Goal: Task Accomplishment & Management: Use online tool/utility

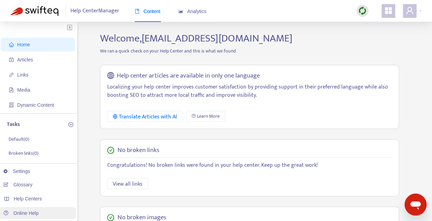
click at [36, 213] on link "Online Help" at bounding box center [20, 213] width 35 height 5
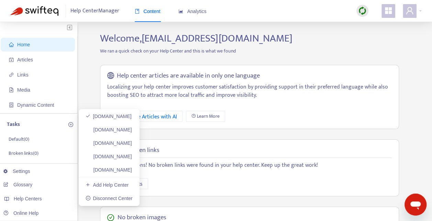
drag, startPoint x: 144, startPoint y: 143, endPoint x: 162, endPoint y: 143, distance: 17.9
click at [132, 143] on link "[DOMAIN_NAME]" at bounding box center [109, 143] width 46 height 5
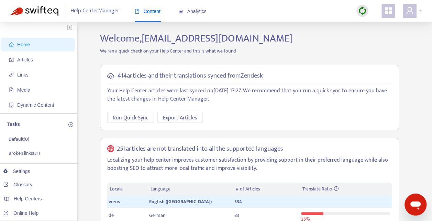
click at [375, 40] on h2 "Welcome, [EMAIL_ADDRESS][DOMAIN_NAME]" at bounding box center [249, 38] width 309 height 12
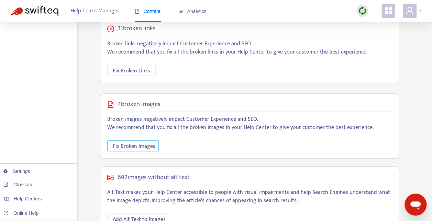
click at [134, 144] on span "Fix Broken Images" at bounding box center [134, 146] width 43 height 9
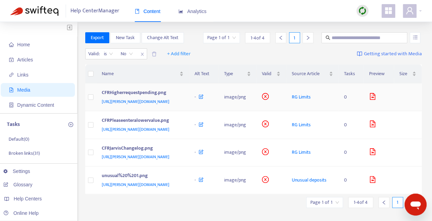
click at [169, 105] on span "[URL][PERSON_NAME][DOMAIN_NAME]" at bounding box center [136, 101] width 68 height 7
click at [145, 133] on span "[URL][PERSON_NAME][DOMAIN_NAME]" at bounding box center [136, 129] width 68 height 7
click at [152, 105] on span "[URL][PERSON_NAME][DOMAIN_NAME]" at bounding box center [136, 101] width 68 height 7
click at [166, 133] on span "[URL][PERSON_NAME][DOMAIN_NAME]" at bounding box center [136, 129] width 68 height 7
click at [158, 160] on span "[URL][PERSON_NAME][DOMAIN_NAME]" at bounding box center [136, 157] width 68 height 7
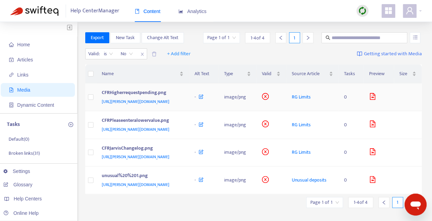
drag, startPoint x: 166, startPoint y: 107, endPoint x: 143, endPoint y: 109, distance: 23.5
click at [143, 105] on span "[URL][PERSON_NAME][DOMAIN_NAME]" at bounding box center [136, 101] width 68 height 7
click at [165, 133] on span "[URL][PERSON_NAME][DOMAIN_NAME]" at bounding box center [136, 129] width 68 height 7
click at [144, 160] on span "[URL][PERSON_NAME][DOMAIN_NAME]" at bounding box center [136, 157] width 68 height 7
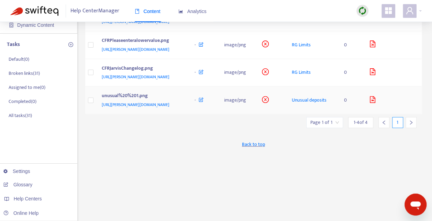
click at [169, 108] on span "[URL][PERSON_NAME][DOMAIN_NAME]" at bounding box center [136, 104] width 68 height 7
click at [169, 80] on span "[URL][PERSON_NAME][DOMAIN_NAME]" at bounding box center [136, 77] width 68 height 7
click at [169, 108] on span "[URL][PERSON_NAME][DOMAIN_NAME]" at bounding box center [136, 104] width 68 height 7
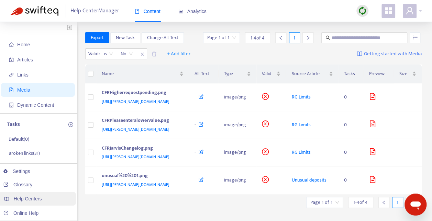
click at [31, 196] on span "Help Centers" at bounding box center [28, 198] width 28 height 5
click at [28, 87] on span "Media" at bounding box center [23, 89] width 13 height 5
click at [37, 60] on span "Articles" at bounding box center [39, 60] width 60 height 14
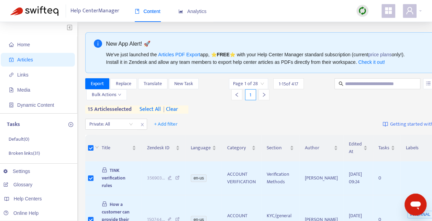
click at [154, 107] on span "select all" at bounding box center [150, 109] width 21 height 8
click at [170, 126] on span "+ Add filter" at bounding box center [166, 124] width 24 height 8
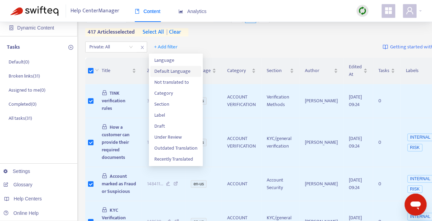
scroll to position [80, 0]
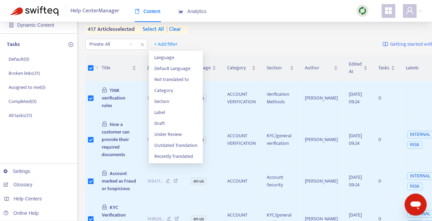
click at [272, 41] on div "Private: All + Add filter Getting started with Articles" at bounding box center [268, 44] width 366 height 16
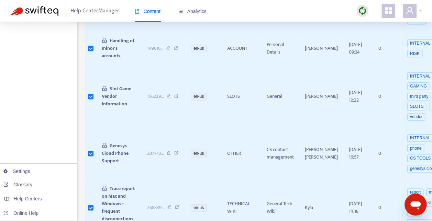
scroll to position [0, 0]
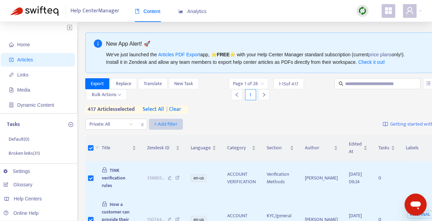
click at [166, 123] on span "+ Add filter" at bounding box center [166, 124] width 24 height 8
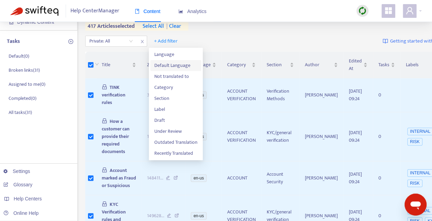
scroll to position [80, 0]
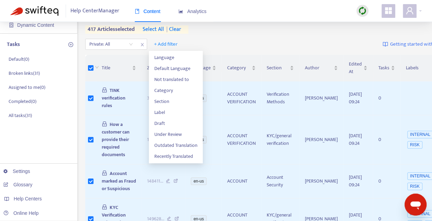
click at [253, 45] on div "Private: All + Add filter Getting started with Articles" at bounding box center [268, 44] width 366 height 16
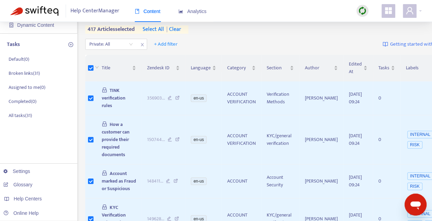
scroll to position [0, 0]
